Goal: Information Seeking & Learning: Learn about a topic

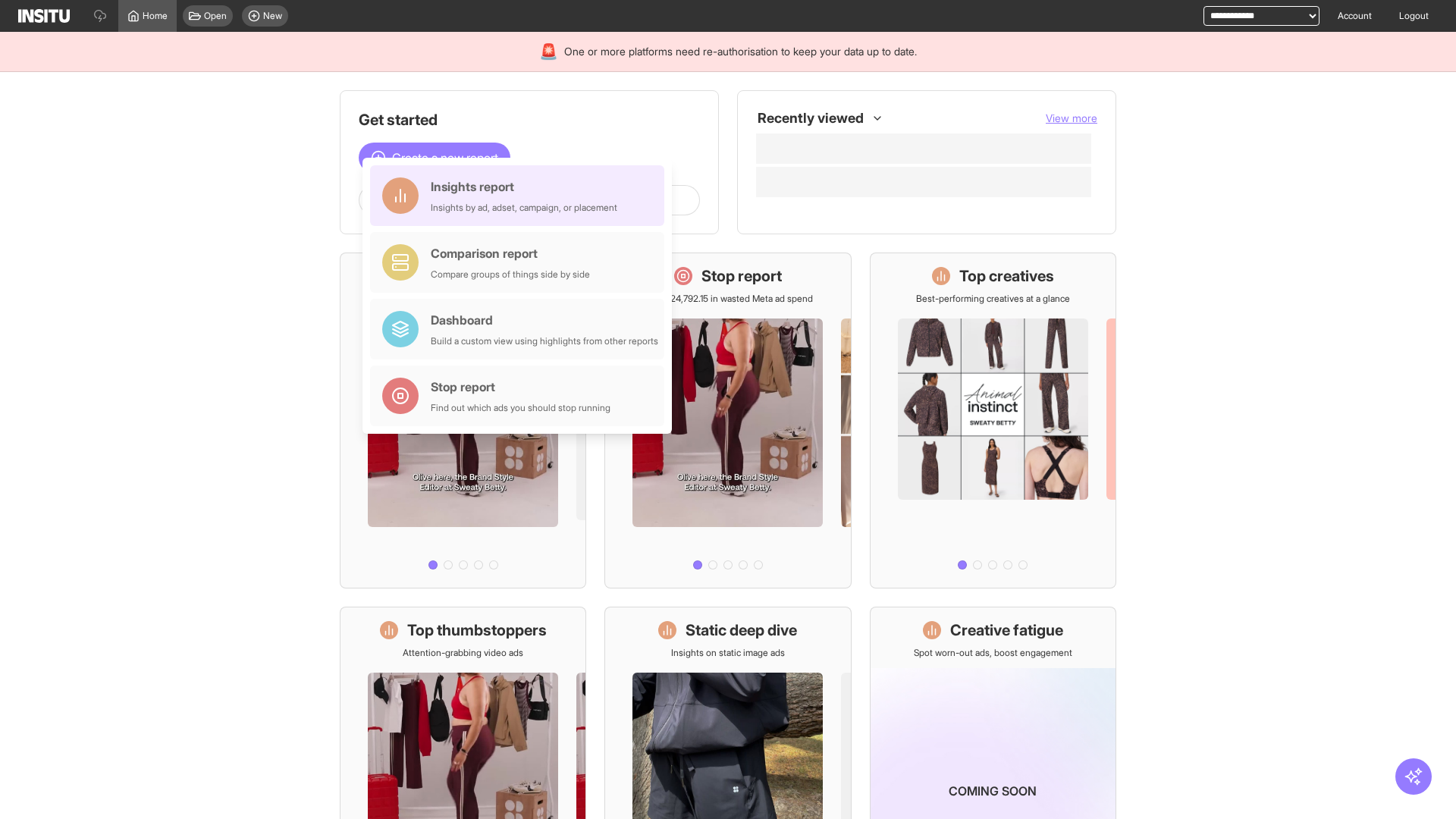
click at [521, 195] on div "Insights report Insights by ad, adset, campaign, or placement" at bounding box center [524, 195] width 186 height 36
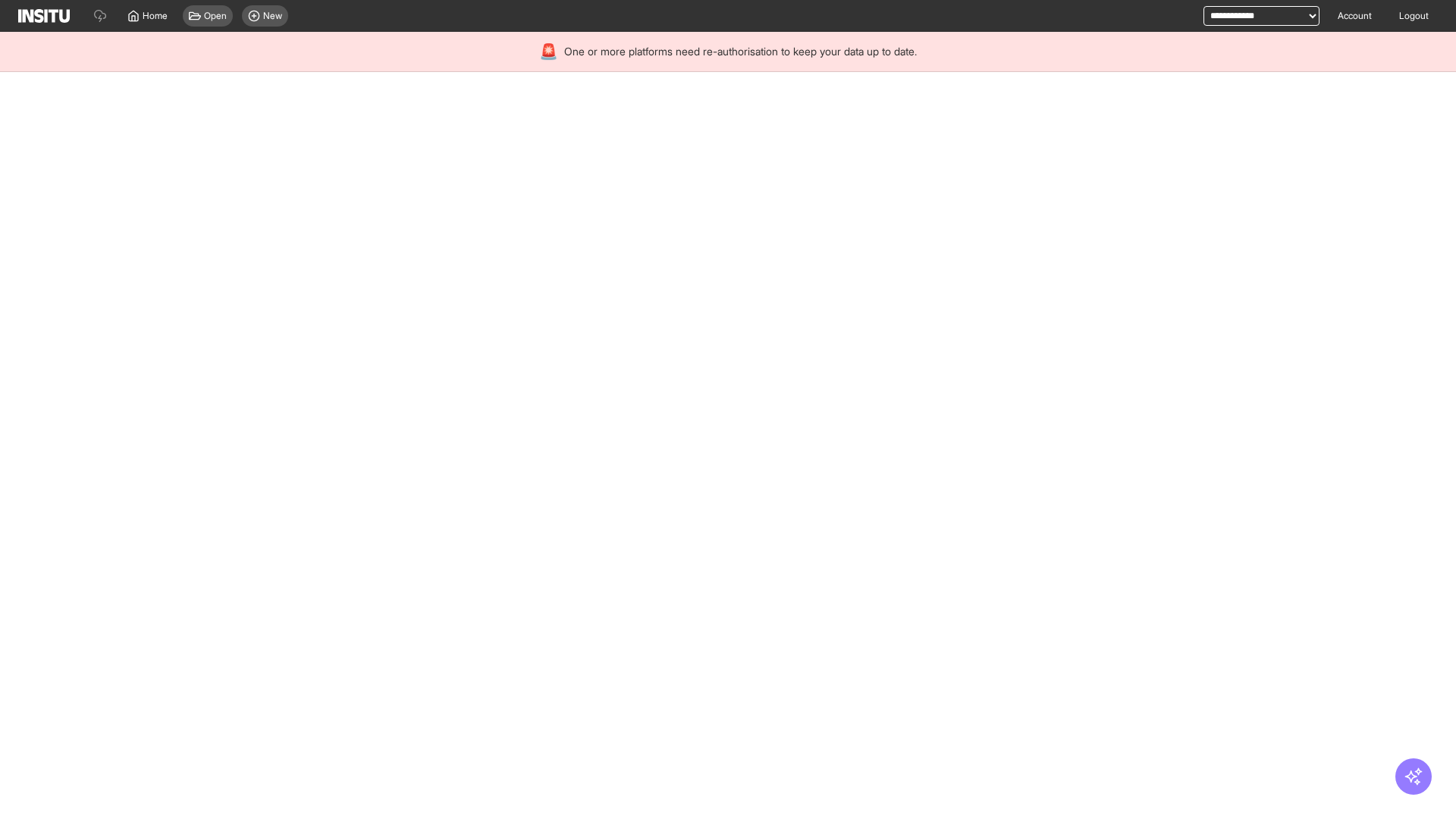
select select "**"
